Goal: Task Accomplishment & Management: Complete application form

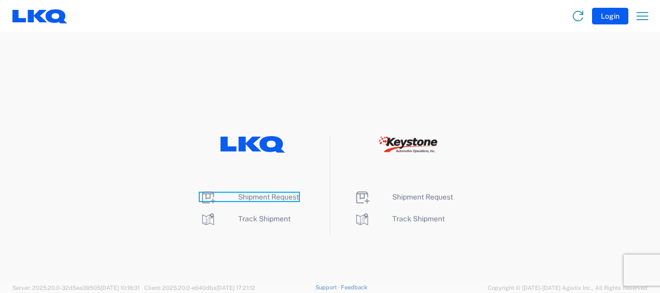
click at [284, 193] on span "Shipment Request" at bounding box center [268, 197] width 61 height 8
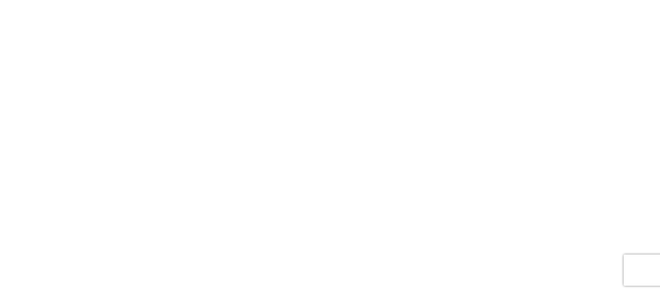
select select "FULL"
select select "LBS"
select select "IN"
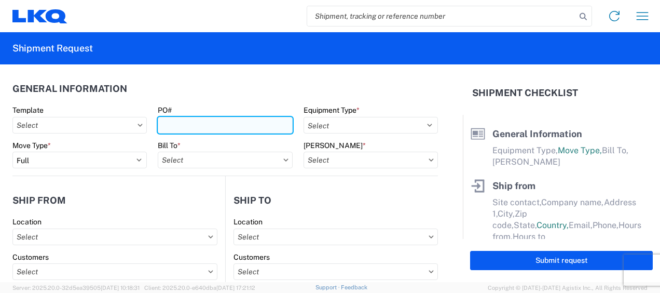
click at [167, 121] on input "PO#" at bounding box center [225, 125] width 134 height 17
type input "1749-0217"
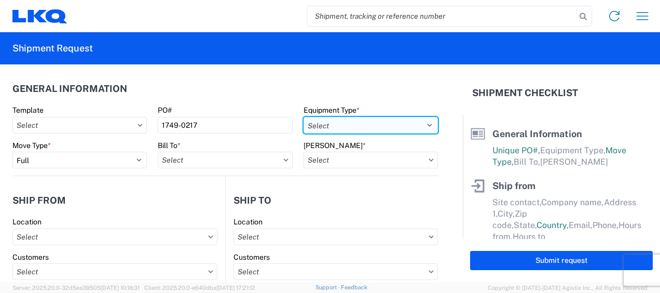
click at [339, 127] on select "Select 53’ Dry Van Flatbed Dropdeck (van) Lowboy (flatbed) Rail" at bounding box center [371, 125] width 134 height 17
select select "STDV"
click at [304, 117] on select "Select 53’ Dry Van Flatbed Dropdeck (van) Lowboy (flatbed) Rail" at bounding box center [371, 125] width 134 height 17
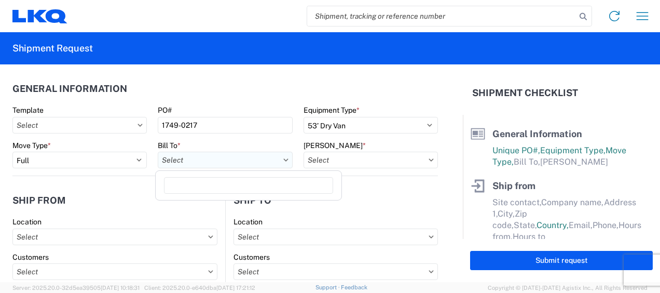
click at [219, 160] on input "text" at bounding box center [225, 160] width 134 height 17
type input "1760"
click at [201, 207] on div "1760 - LKQ Best Core" at bounding box center [249, 206] width 182 height 17
type input "1760 - LKQ Best Core"
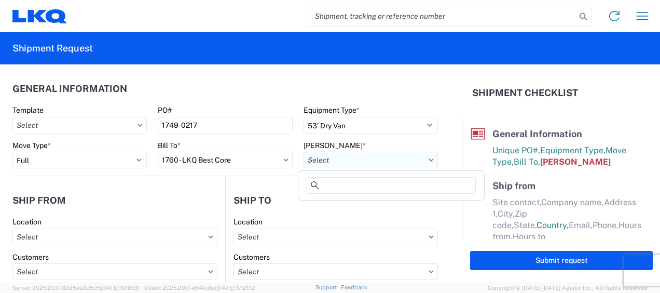
click at [351, 156] on input "text" at bounding box center [371, 160] width 134 height 17
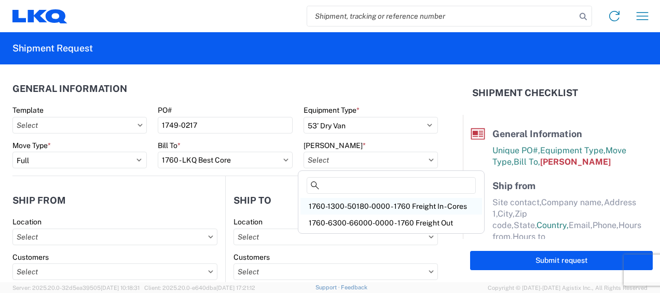
click at [373, 202] on div "1760-1300-50180-0000 - 1760 Freight In - Cores" at bounding box center [392, 206] width 182 height 17
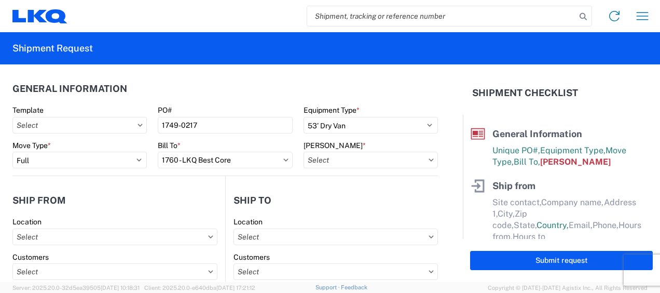
type input "1760-1300-50180-0000 - 1760 Freight In - Cores"
click at [373, 202] on header "Ship to" at bounding box center [332, 199] width 212 height 23
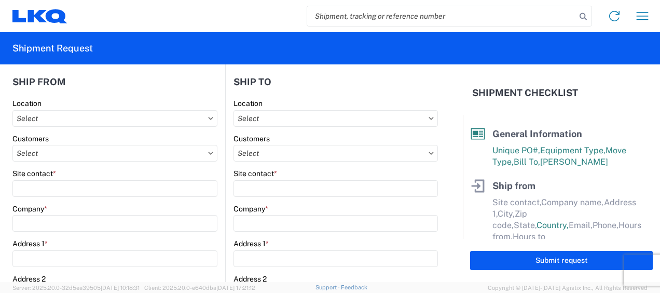
scroll to position [104, 0]
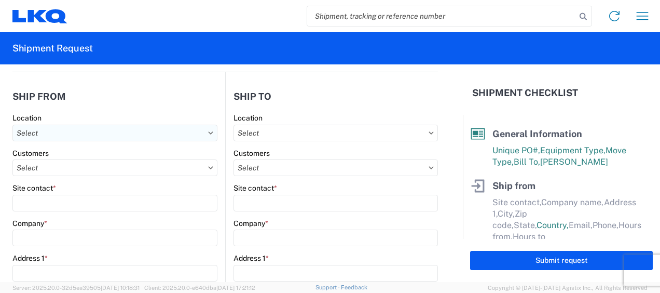
click at [118, 136] on input "text" at bounding box center [114, 133] width 205 height 17
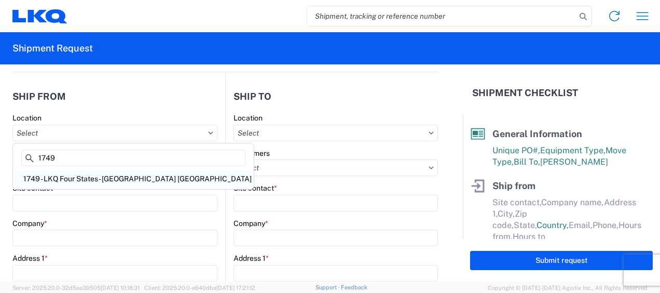
type input "1749"
click at [85, 177] on div "1749 - LKQ Four States - [GEOGRAPHIC_DATA] [GEOGRAPHIC_DATA]" at bounding box center [133, 178] width 237 height 17
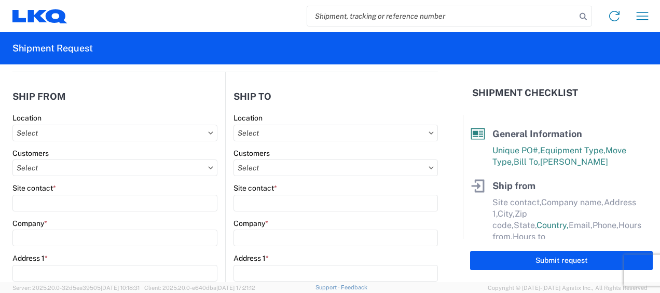
type input "1749 - LKQ Four States - [GEOGRAPHIC_DATA] [GEOGRAPHIC_DATA]"
type input "LKQ Corporation"
type input "[STREET_ADDRESS]"
type input "Joplin"
type input "64801"
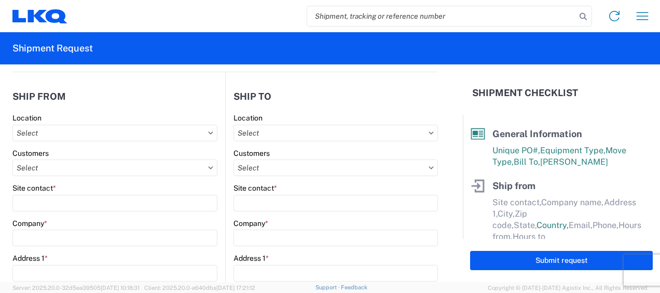
select select "MO"
select select "US"
type input "07:00"
type input "17:00"
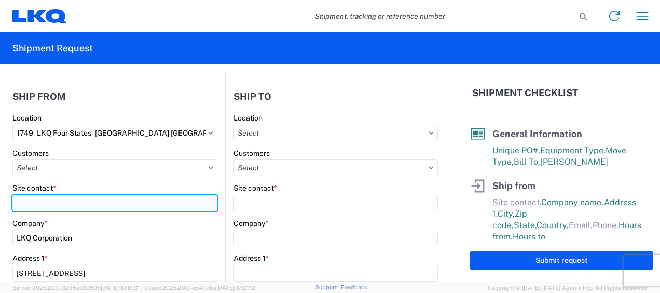
click at [74, 200] on input "Site contact *" at bounding box center [114, 203] width 205 height 17
type input "[PERSON_NAME]"
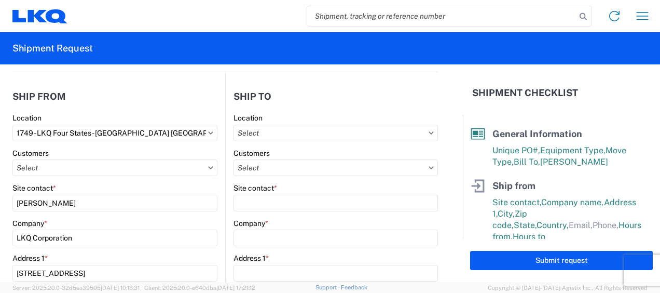
click at [133, 180] on agx-form-control-wrapper-v2 "Customers" at bounding box center [114, 165] width 205 height 35
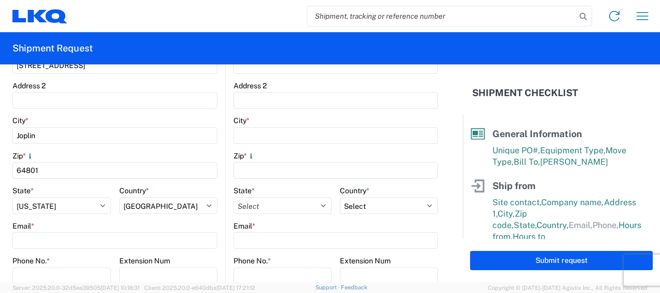
scroll to position [363, 0]
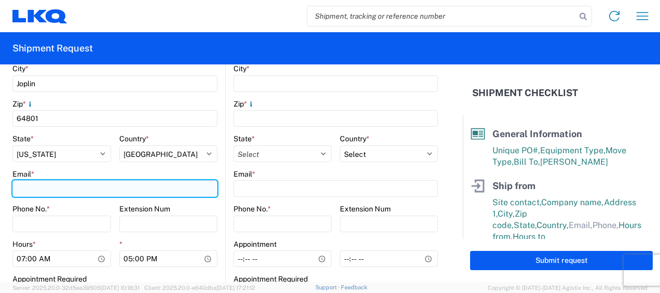
click at [79, 193] on input "Email *" at bounding box center [114, 188] width 205 height 17
type input "[EMAIL_ADDRESS][DOMAIN_NAME]"
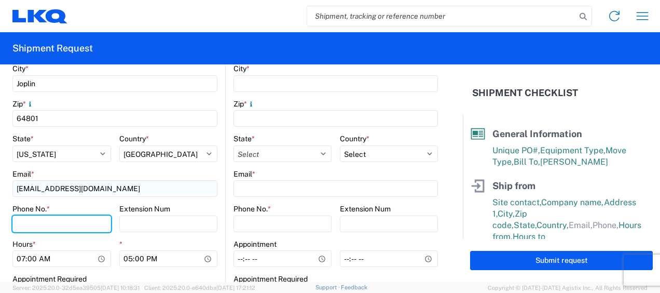
type input "4176597737"
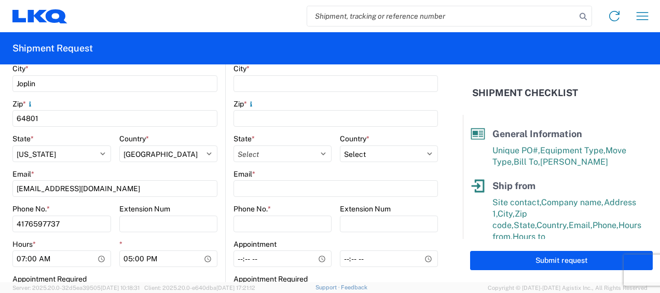
click at [197, 212] on div "Extension Num" at bounding box center [168, 208] width 99 height 9
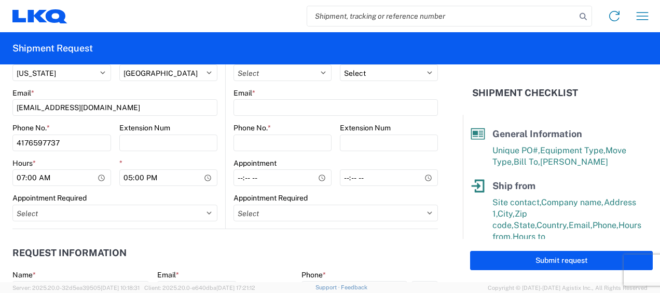
scroll to position [467, 0]
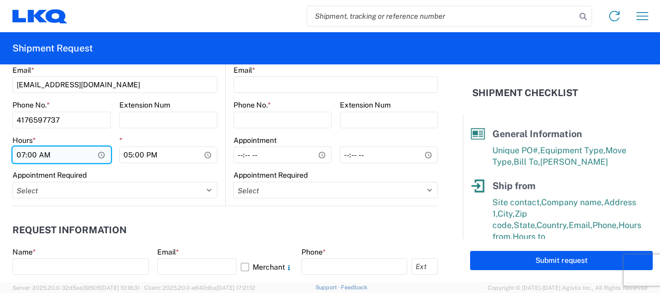
click at [22, 152] on input "07:00" at bounding box center [61, 154] width 99 height 17
type input "09:00"
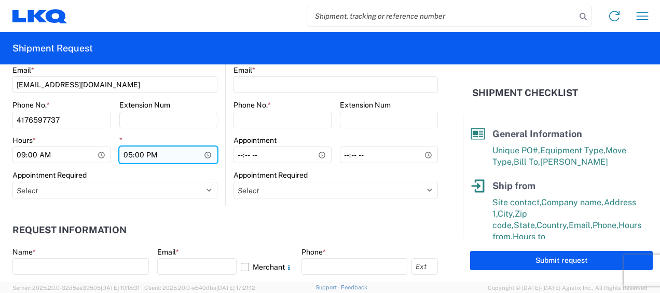
click at [129, 153] on input "17:00" at bounding box center [168, 154] width 99 height 17
type input "14:00"
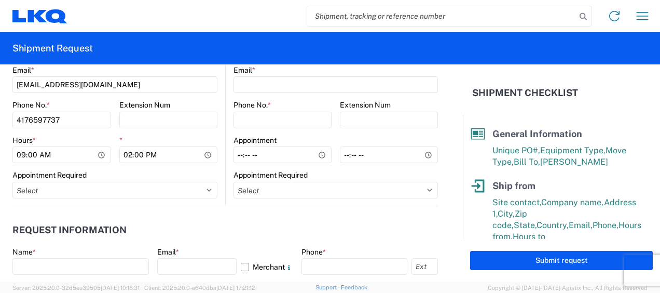
click at [201, 174] on div "Appointment Required" at bounding box center [114, 174] width 205 height 9
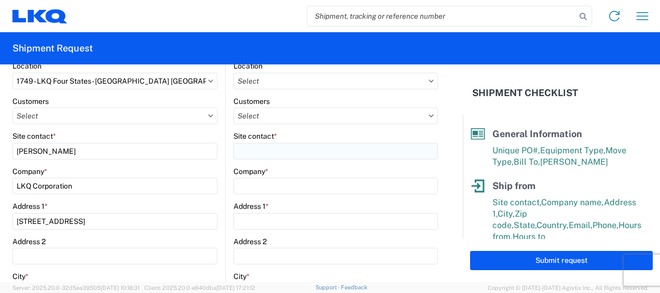
scroll to position [104, 0]
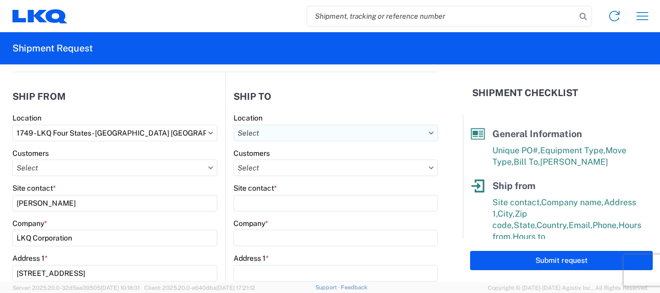
click at [286, 131] on input "text" at bounding box center [336, 133] width 204 height 17
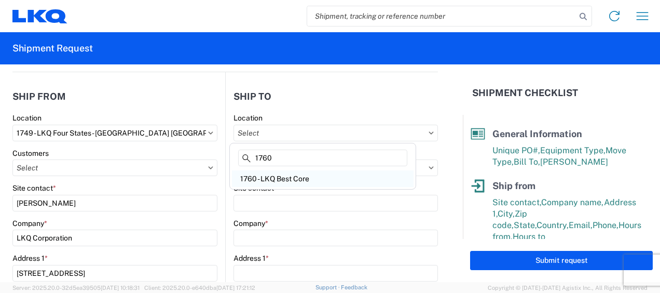
type input "1760"
click at [294, 177] on div "1760 - LKQ Best Core" at bounding box center [323, 178] width 182 height 17
type input "1760 - LKQ Best Core"
type input "LKQ Corporation"
type input "[STREET_ADDRESS]"
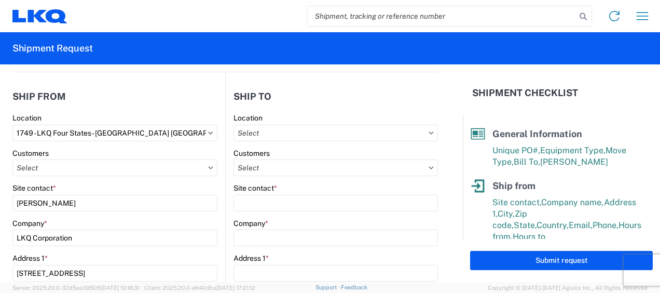
type input "[GEOGRAPHIC_DATA]"
type input "77038"
select select "US"
type input "[PHONE_NUMBER]"
select select
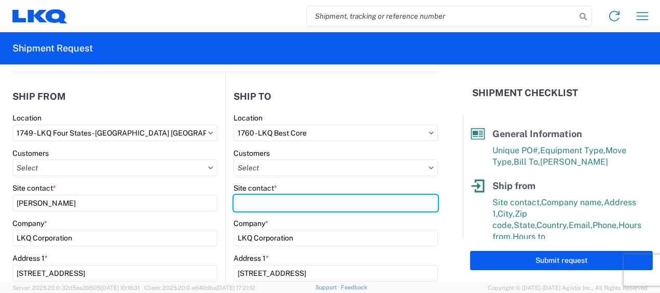
click at [288, 197] on input "Site contact *" at bounding box center [336, 203] width 204 height 17
type input "[PERSON_NAME]"
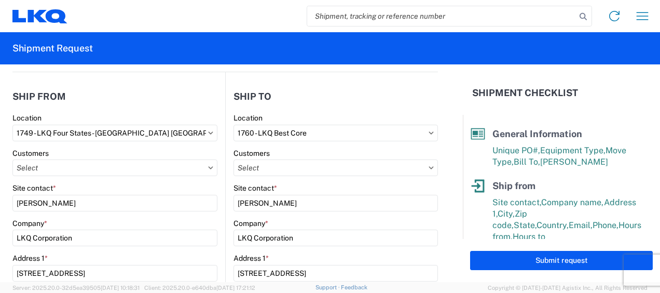
click at [308, 223] on div "Company *" at bounding box center [336, 222] width 204 height 9
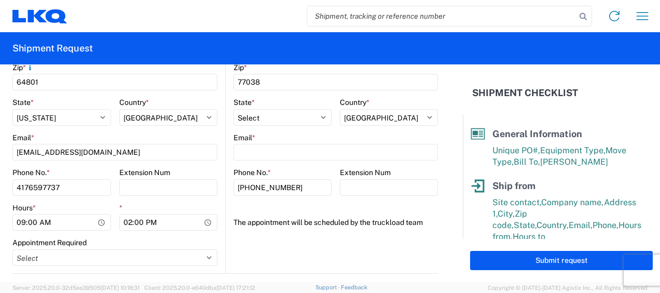
scroll to position [415, 0]
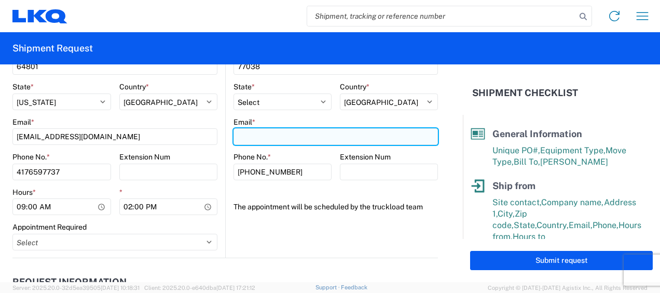
click at [275, 141] on input "Email *" at bounding box center [336, 136] width 204 height 17
type input "[EMAIL_ADDRESS][DOMAIN_NAME]"
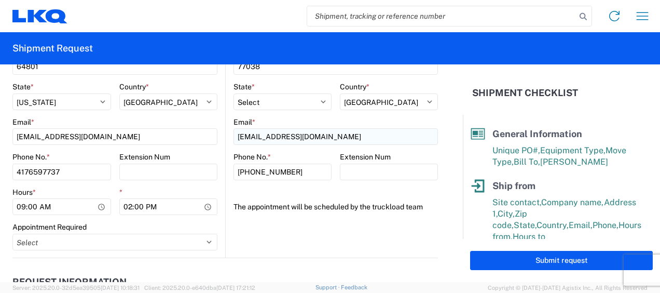
type input "[PERSON_NAME]"
click at [296, 236] on agx-form-section "Ship to 1760 Location 1760 - LKQ Best Core Customers Site contact * [PERSON_NAM…" at bounding box center [332, 15] width 212 height 484
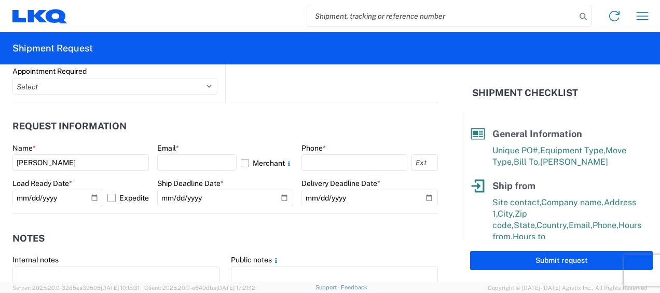
scroll to position [571, 0]
click at [215, 158] on input "text" at bounding box center [197, 162] width 80 height 17
type input "[EMAIL_ADDRESS][DOMAIN_NAME]"
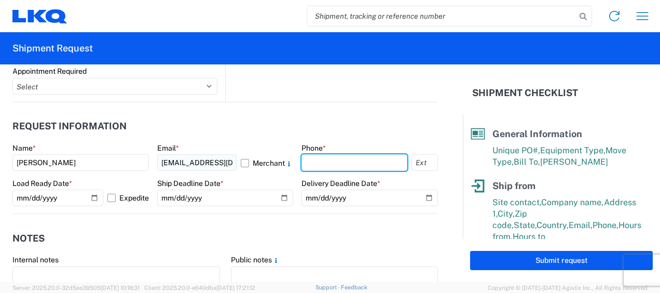
type input "4176597737"
click at [244, 181] on div "Ship Deadline Date *" at bounding box center [225, 183] width 136 height 9
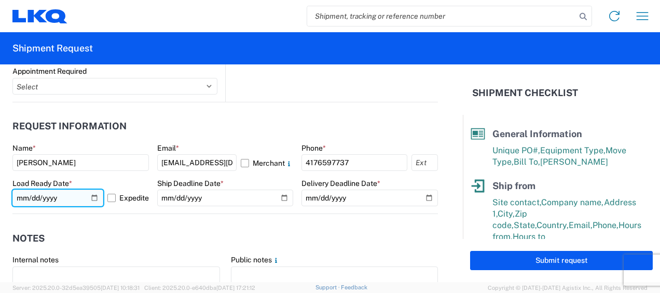
click at [90, 198] on input "[DATE]" at bounding box center [57, 197] width 91 height 17
type input "[DATE]"
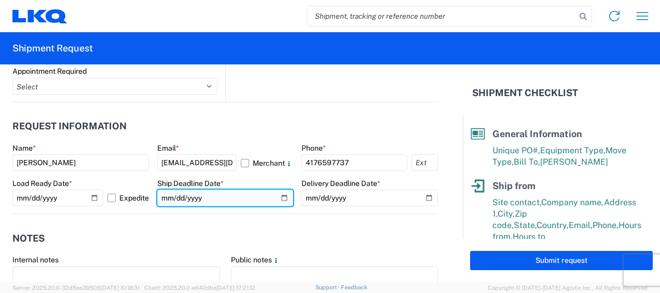
click at [277, 201] on input "date" at bounding box center [225, 197] width 136 height 17
type input "[DATE]"
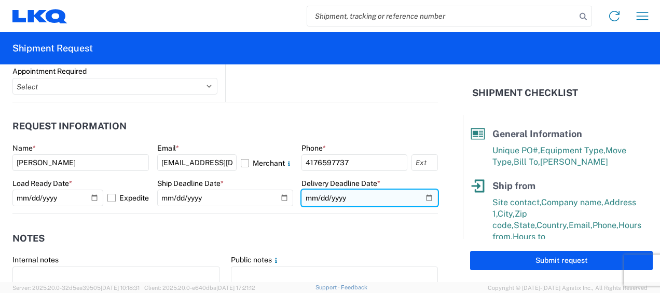
click at [419, 198] on input "date" at bounding box center [370, 197] width 136 height 17
type input "[DATE]"
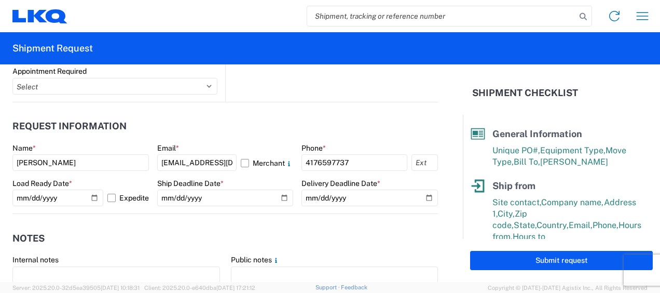
click at [422, 138] on agx-form-section "Request Information Name * [PERSON_NAME] Email * [EMAIL_ADDRESS][DOMAIN_NAME] M…" at bounding box center [225, 164] width 426 height 99
click at [378, 222] on agx-notes "Notes Internal notes Public notes Quote only" at bounding box center [225, 270] width 426 height 112
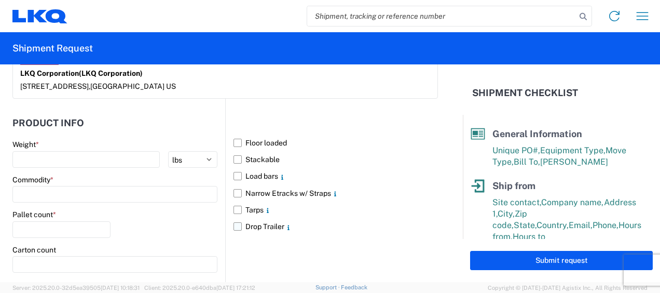
scroll to position [1038, 0]
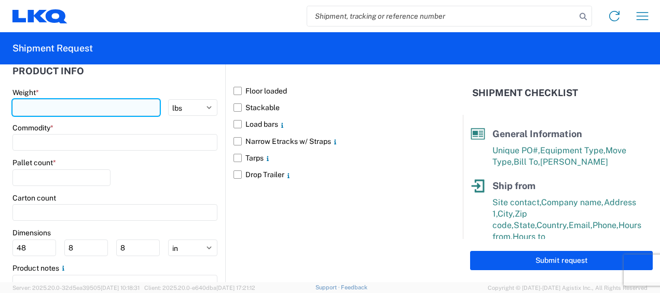
click at [101, 100] on input "number" at bounding box center [85, 107] width 147 height 17
type input "40000"
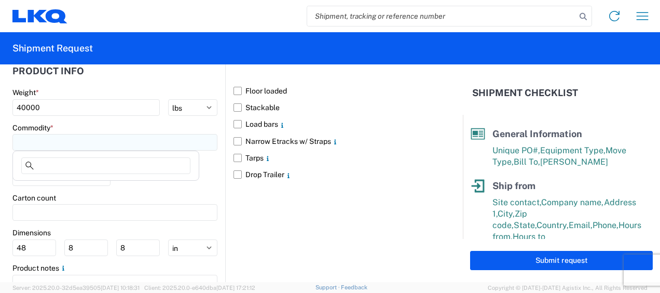
click at [81, 140] on input at bounding box center [114, 142] width 205 height 17
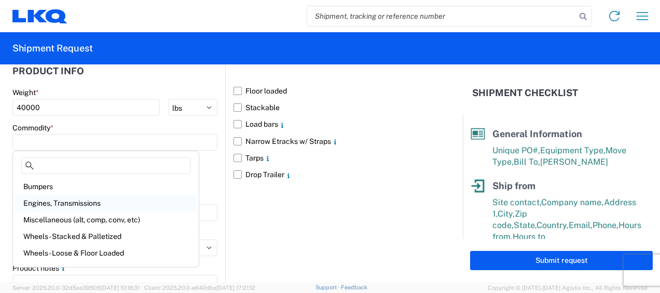
click at [90, 204] on div "Engines, Transmissions" at bounding box center [106, 203] width 182 height 17
type input "Engines, Transmissions"
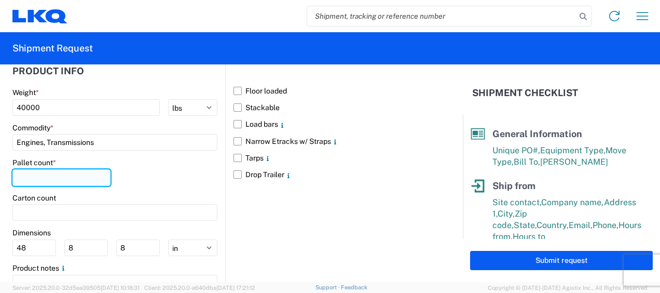
click at [65, 173] on input "number" at bounding box center [61, 177] width 98 height 17
type input "30"
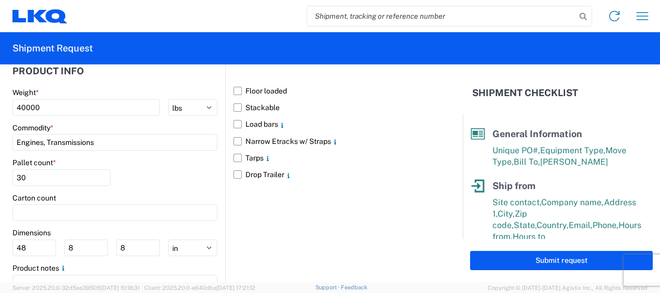
click at [175, 185] on div "Pallet count * 30" at bounding box center [114, 175] width 205 height 35
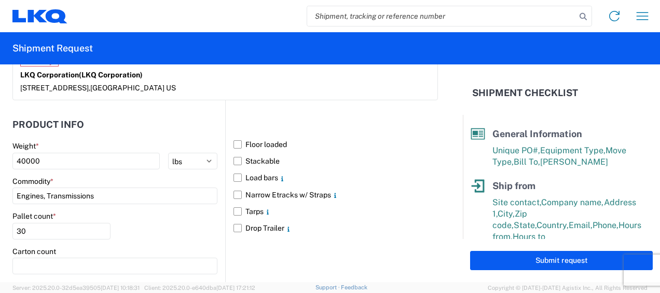
scroll to position [982, 0]
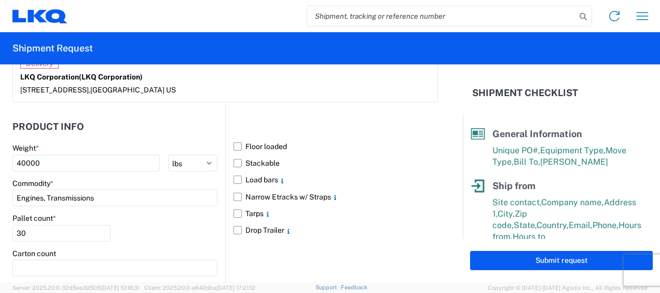
click at [238, 147] on label "Floor loaded" at bounding box center [336, 146] width 204 height 17
click at [0, 0] on input "Floor loaded" at bounding box center [0, 0] width 0 height 0
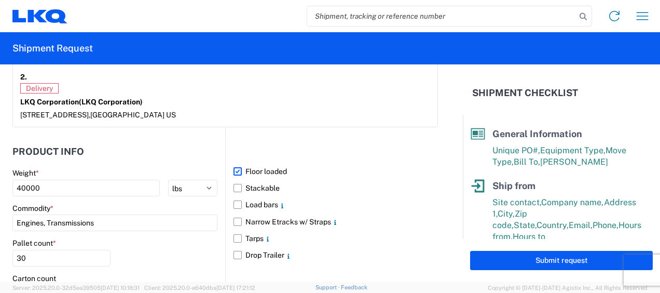
scroll to position [1086, 0]
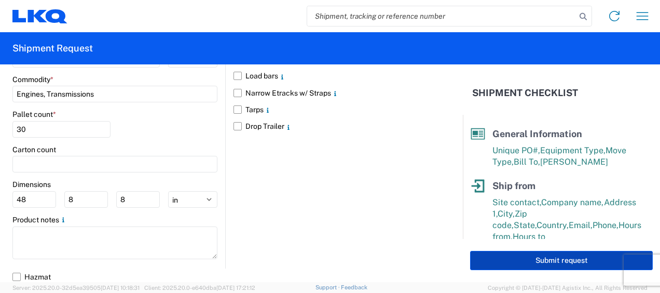
click at [567, 261] on button "Submit request" at bounding box center [561, 260] width 183 height 19
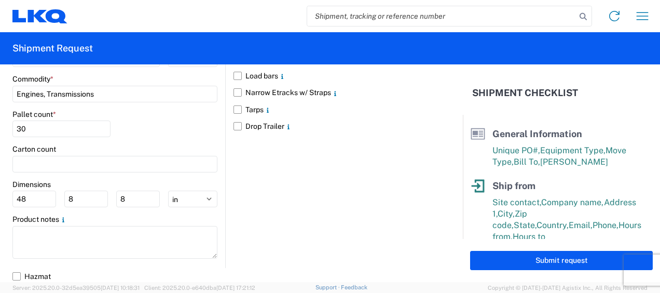
scroll to position [1086, 0]
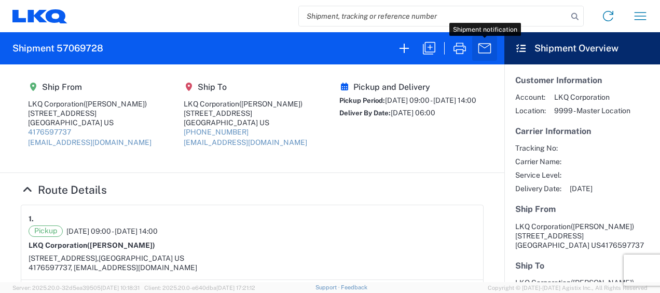
click at [493, 44] on button "button" at bounding box center [484, 48] width 25 height 25
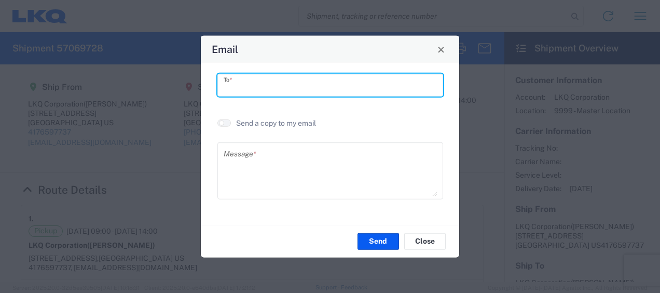
click at [279, 89] on input "text" at bounding box center [330, 85] width 213 height 18
type input "[EMAIL_ADDRESS][DOMAIN_NAME]"
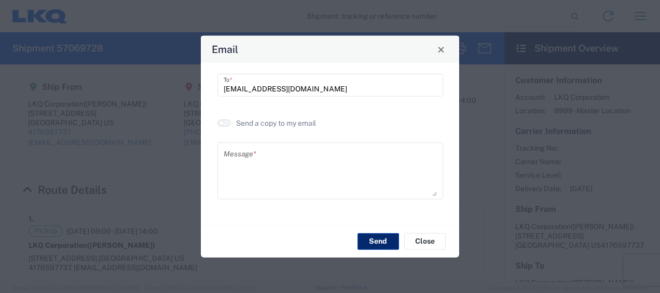
click at [392, 243] on button "Send" at bounding box center [379, 241] width 42 height 17
